Goal: Find specific page/section: Find specific page/section

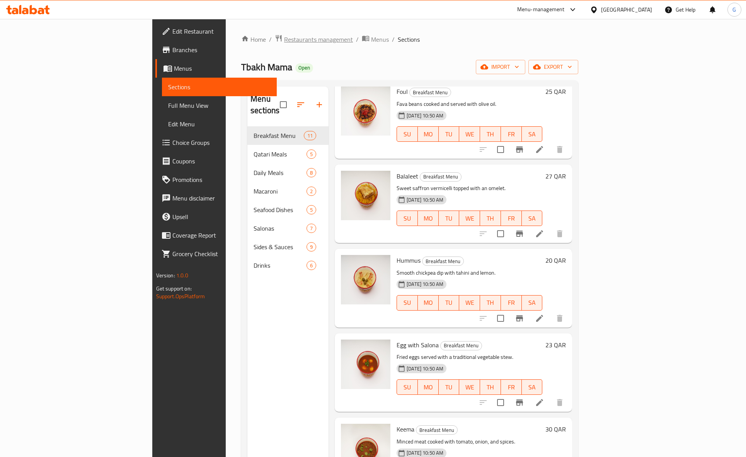
click at [284, 38] on span "Restaurants management" at bounding box center [318, 39] width 69 height 9
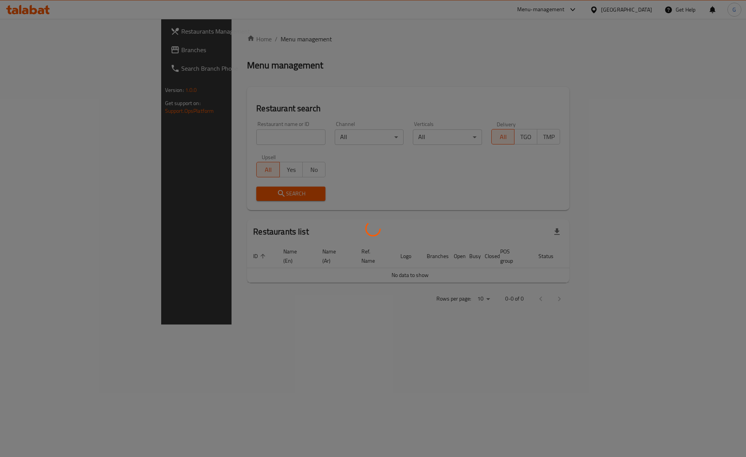
click at [216, 138] on div at bounding box center [373, 228] width 746 height 457
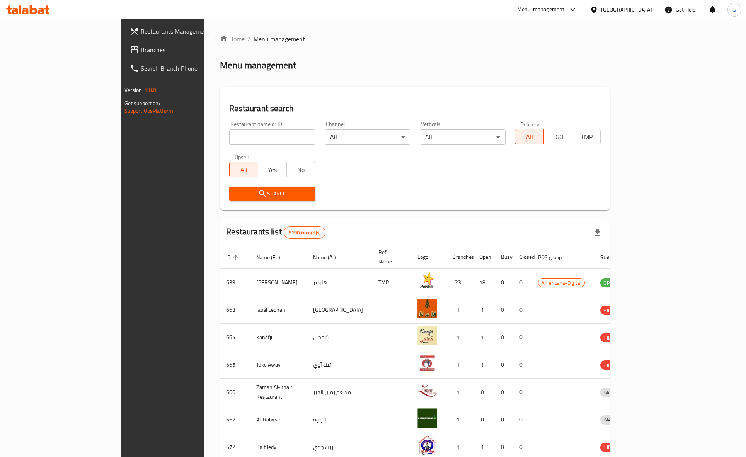
click at [229, 138] on input "search" at bounding box center [272, 136] width 86 height 15
type input "kalyana"
click button "Search" at bounding box center [272, 194] width 86 height 14
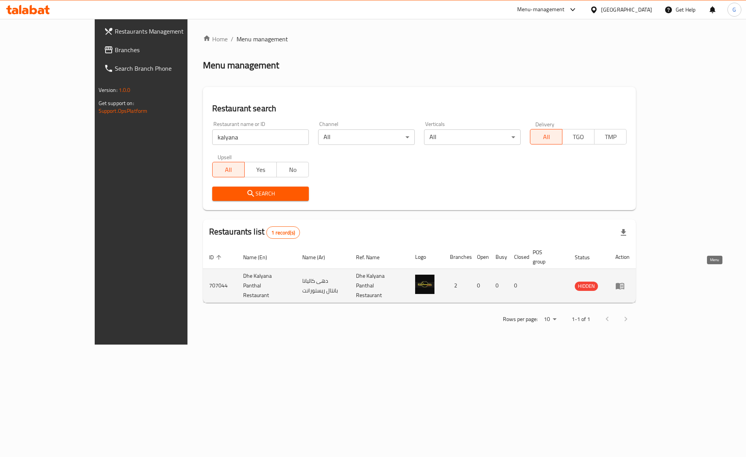
click at [629, 281] on link "enhanced table" at bounding box center [622, 285] width 14 height 9
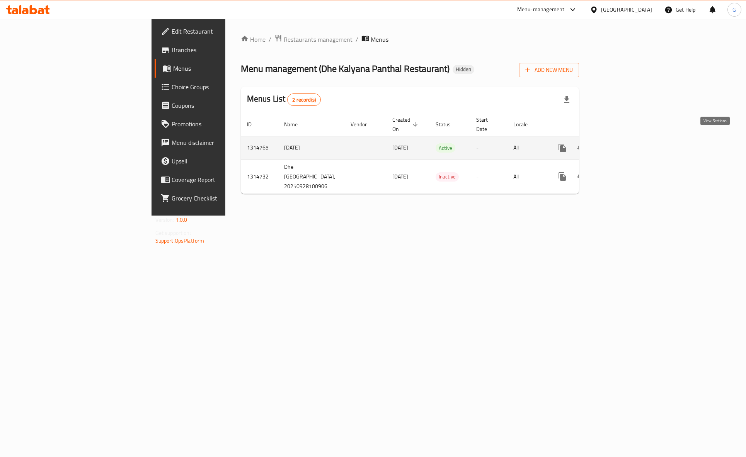
click at [627, 144] on link "enhanced table" at bounding box center [618, 148] width 19 height 19
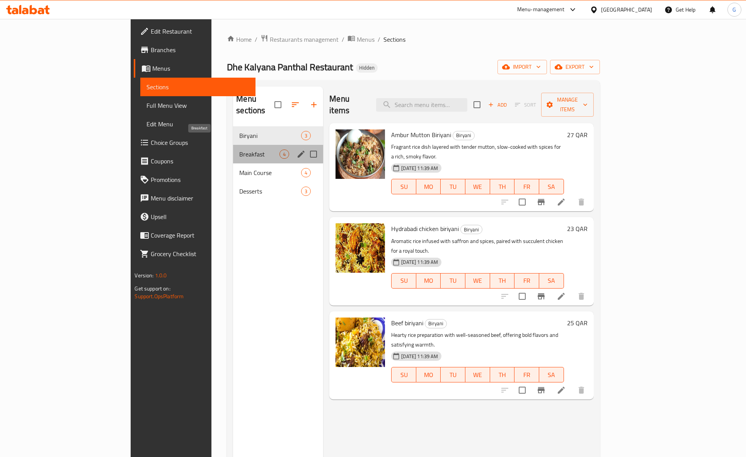
click at [239, 150] on span "Breakfast" at bounding box center [259, 154] width 40 height 9
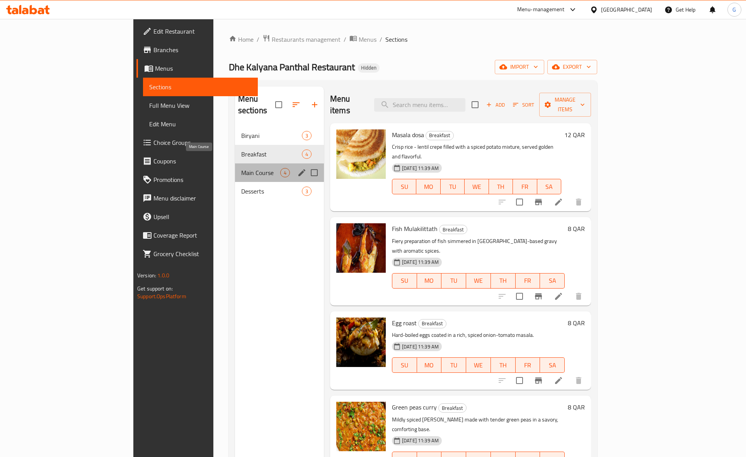
click at [241, 168] on span "Main Course" at bounding box center [260, 172] width 39 height 9
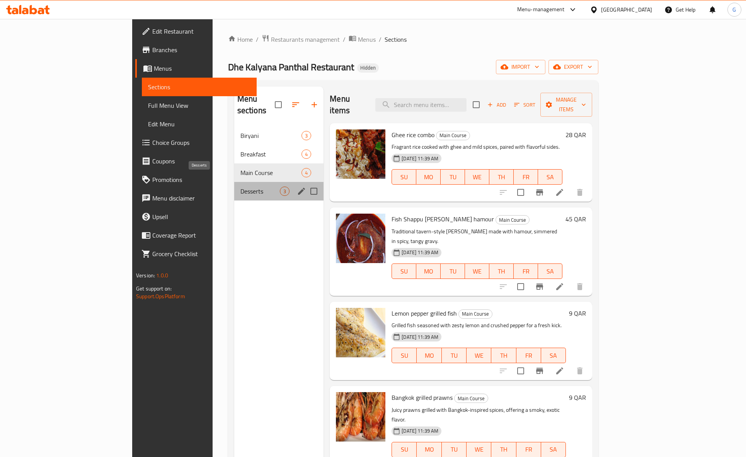
click at [240, 187] on span "Desserts" at bounding box center [259, 191] width 39 height 9
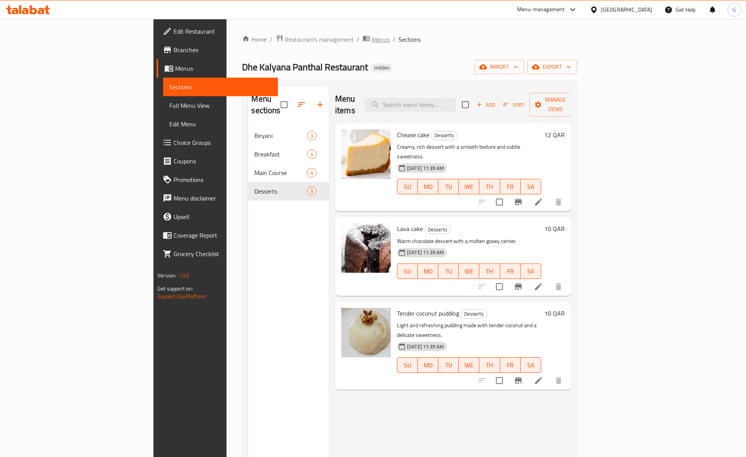
click at [372, 37] on span "Menus" at bounding box center [381, 39] width 18 height 9
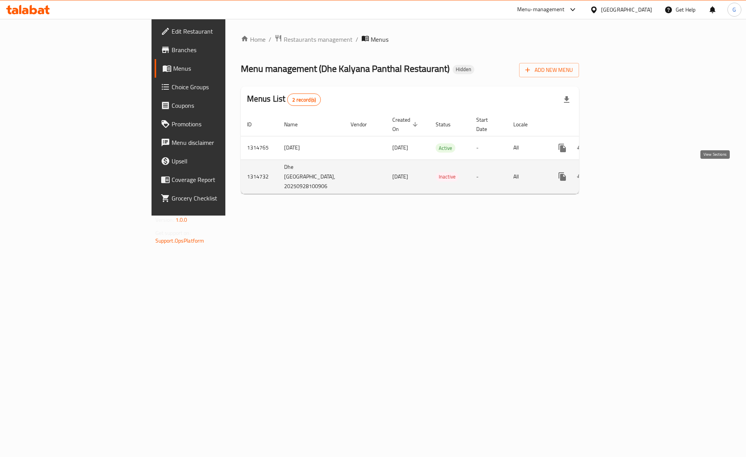
click at [621, 175] on icon "enhanced table" at bounding box center [617, 176] width 7 height 7
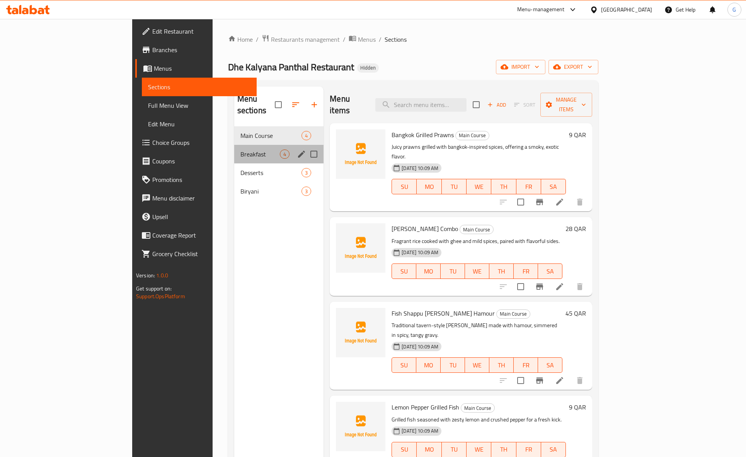
click at [234, 145] on div "Breakfast 4" at bounding box center [279, 154] width 90 height 19
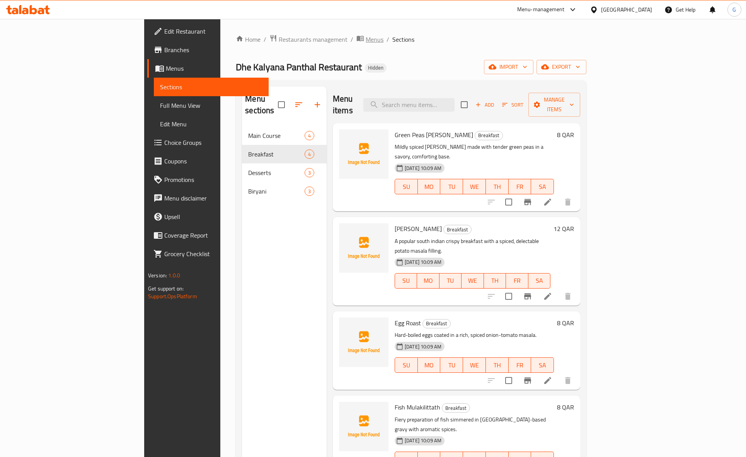
click at [366, 40] on span "Menus" at bounding box center [375, 39] width 18 height 9
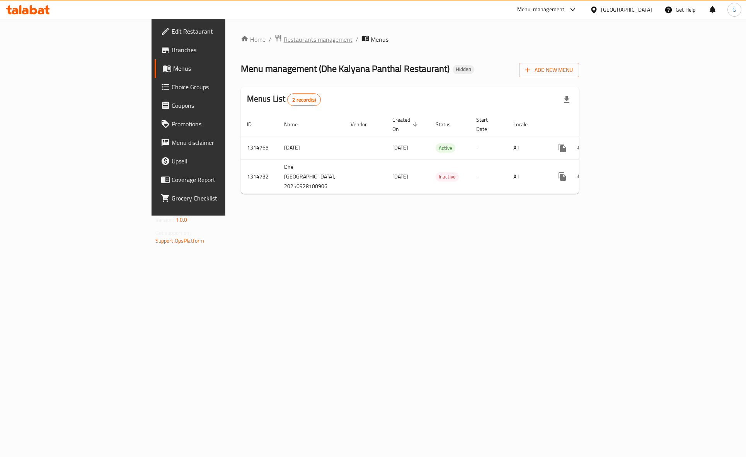
click at [284, 40] on span "Restaurants management" at bounding box center [318, 39] width 69 height 9
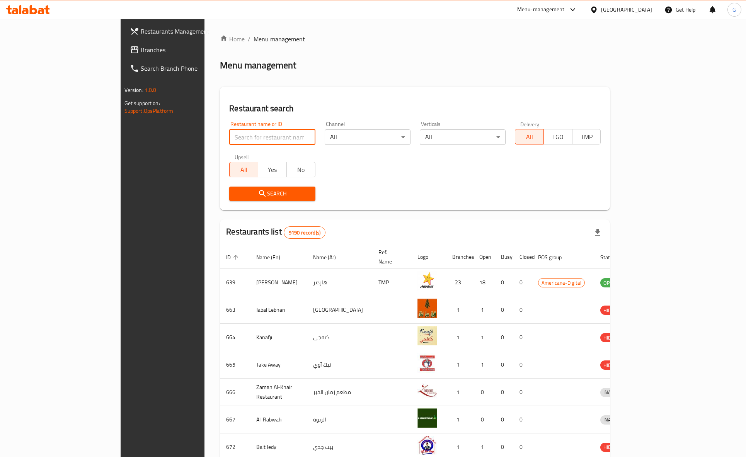
click at [229, 139] on input "search" at bounding box center [272, 136] width 86 height 15
paste input "Melt Chocolate"
type input "Melt Chocolate"
click button "Search" at bounding box center [272, 194] width 86 height 14
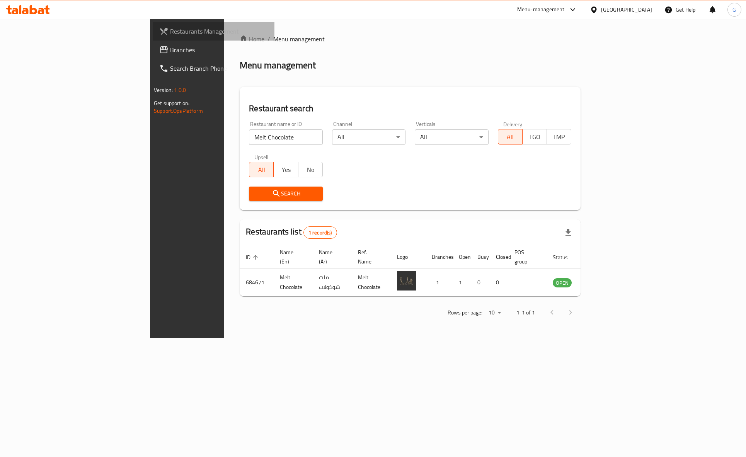
click at [170, 32] on span "Restaurants Management" at bounding box center [219, 31] width 98 height 9
